Goal: Find specific fact

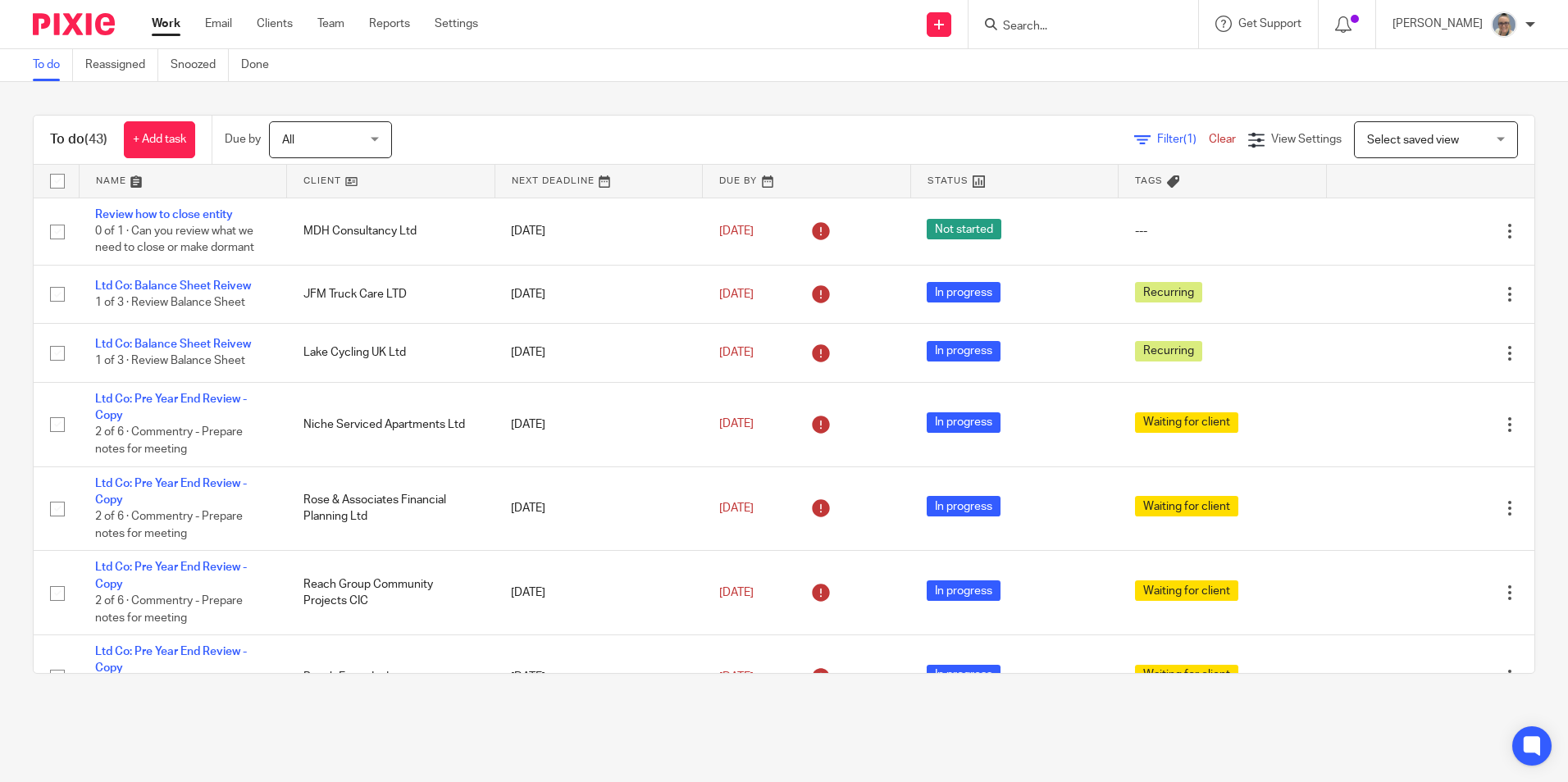
click at [1063, 29] on input "Search" at bounding box center [1075, 27] width 147 height 15
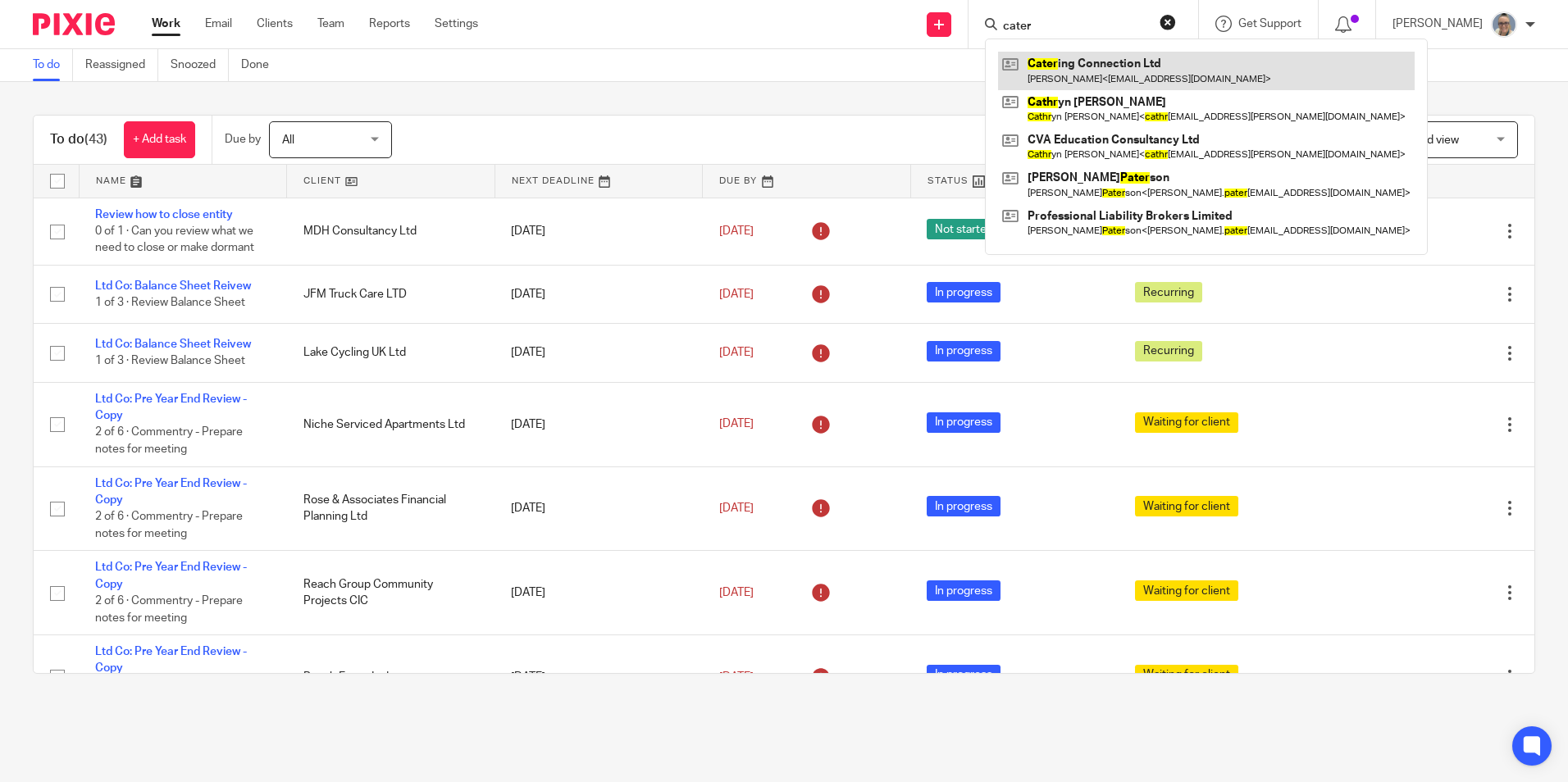
type input "cater"
click at [1188, 71] on link at bounding box center [1206, 71] width 417 height 38
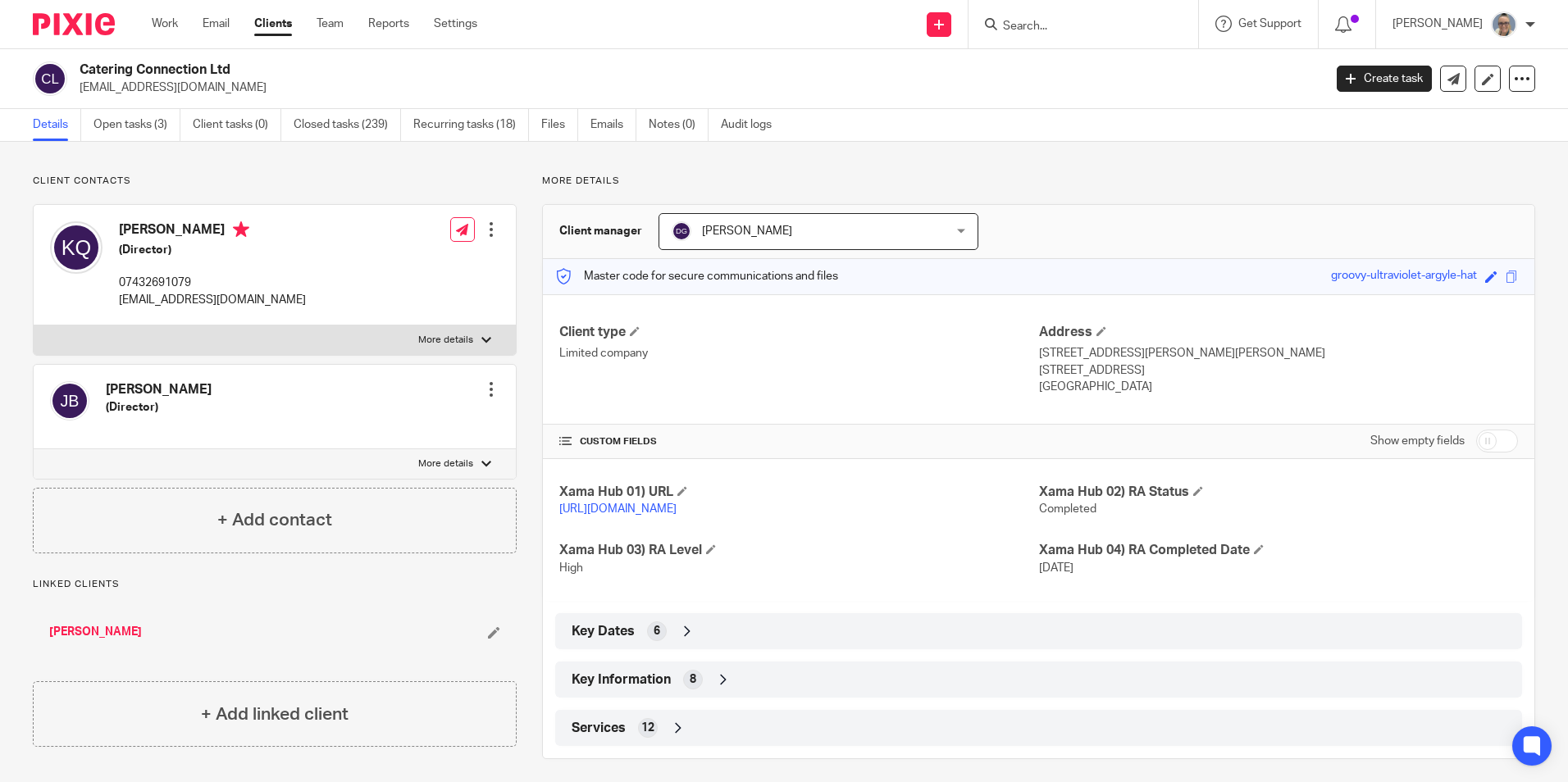
click at [620, 689] on span "Key Information" at bounding box center [621, 680] width 99 height 17
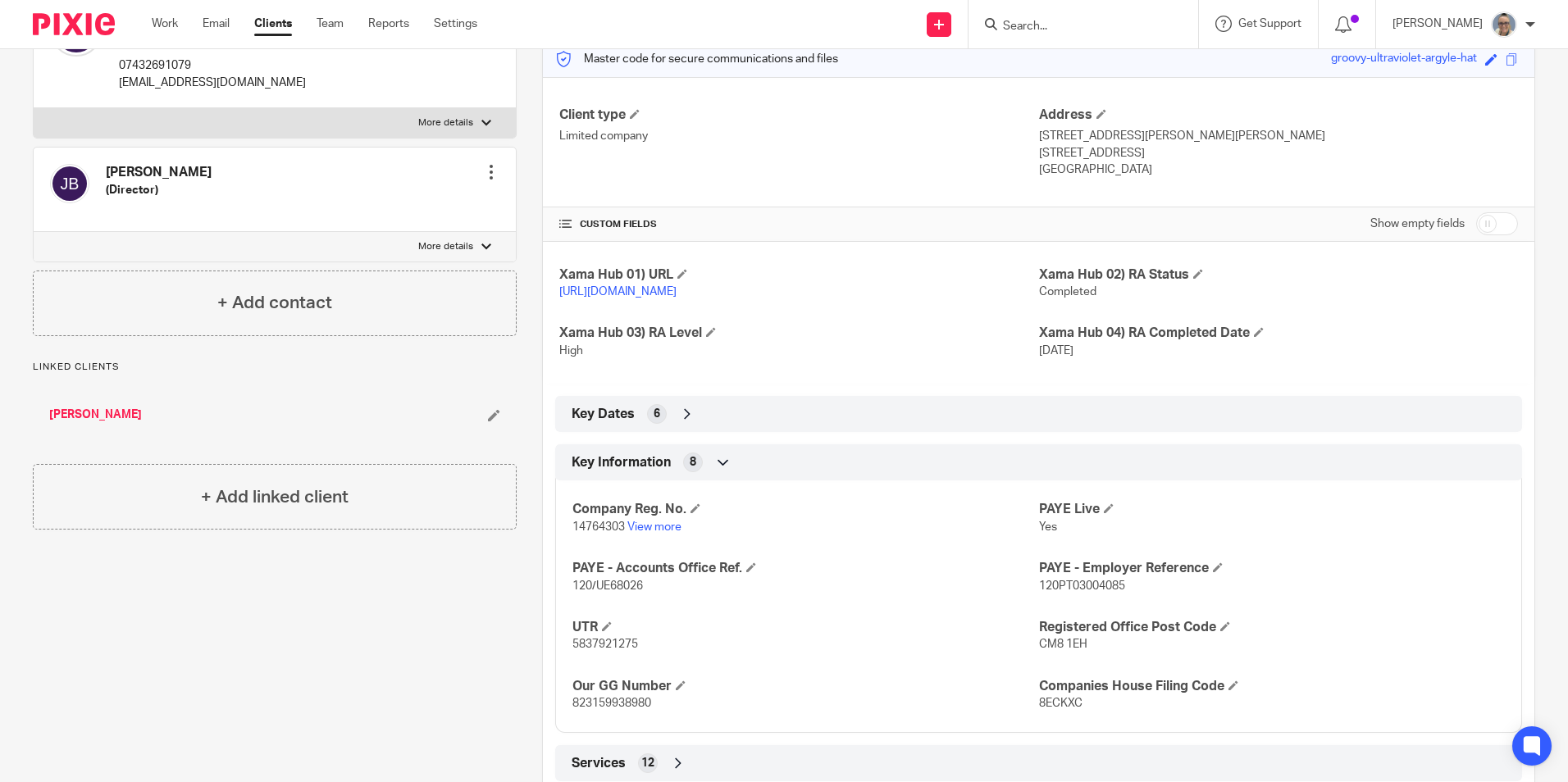
scroll to position [280, 0]
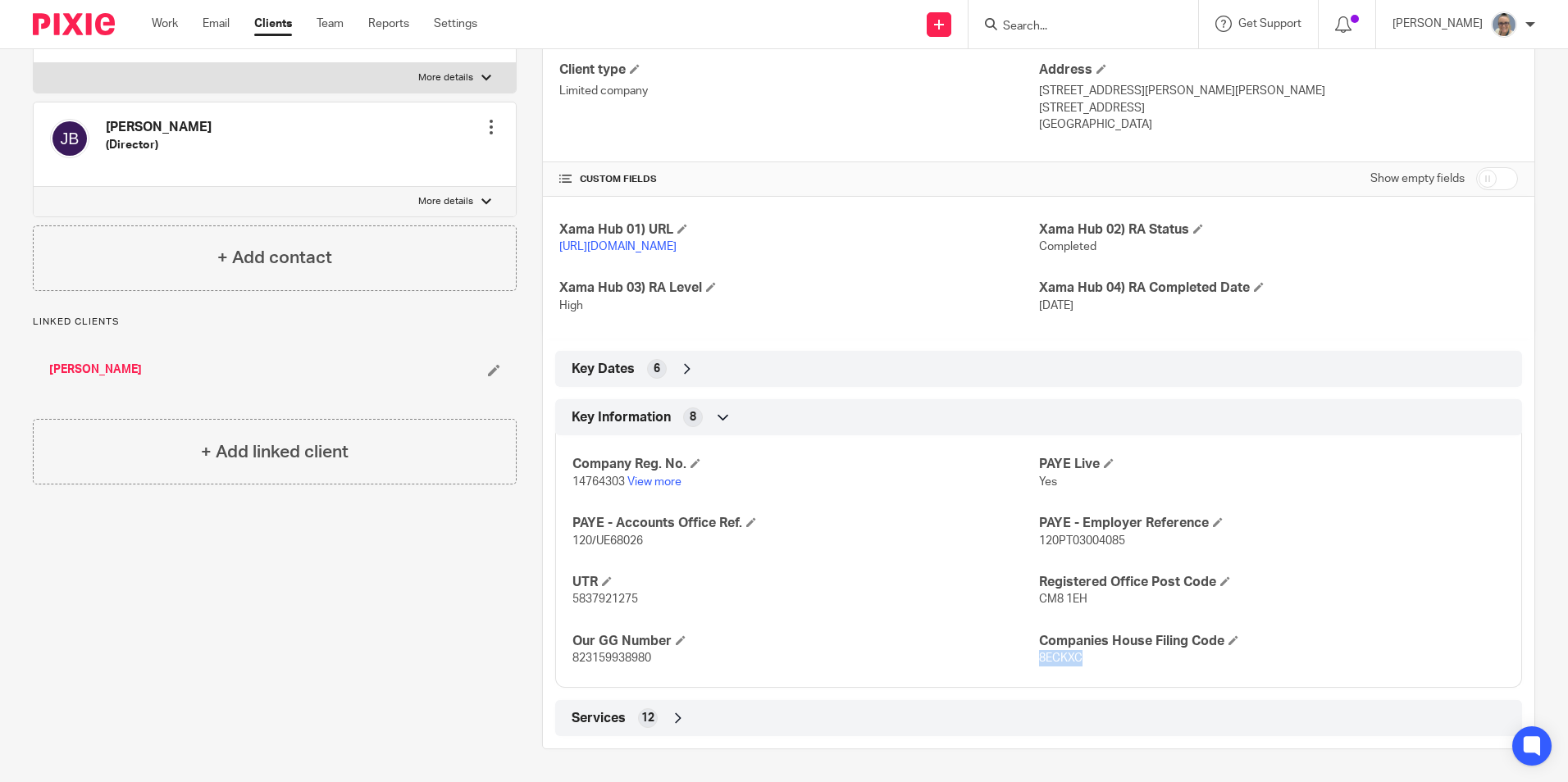
drag, startPoint x: 1075, startPoint y: 655, endPoint x: 1032, endPoint y: 657, distance: 43.0
click at [1039, 657] on p "8ECKXC" at bounding box center [1272, 658] width 466 height 16
copy span "8ECKXC"
